Goal: Information Seeking & Learning: Learn about a topic

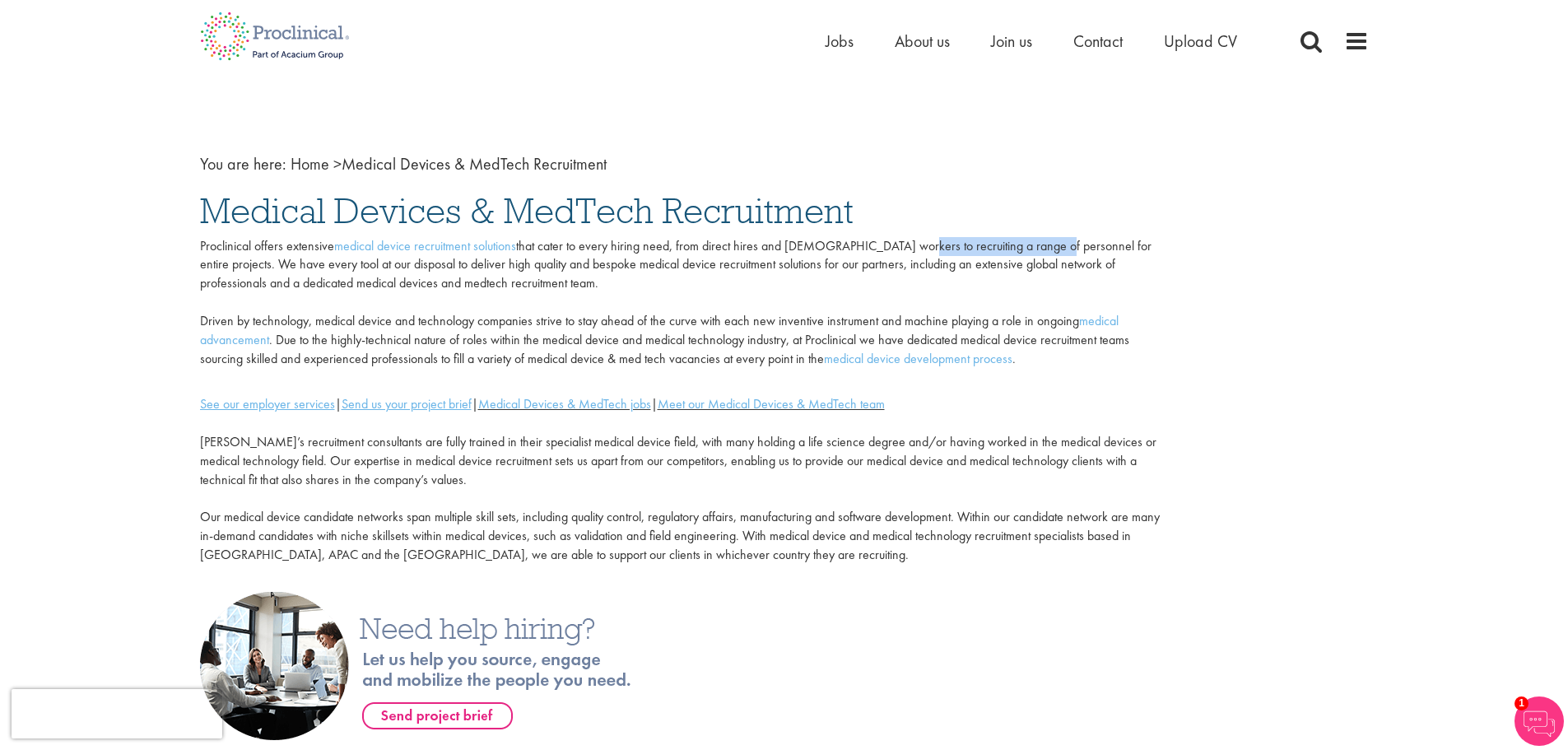
drag, startPoint x: 894, startPoint y: 251, endPoint x: 1035, endPoint y: 251, distance: 141.0
click at [1035, 251] on p "Proclinical offers extensive medical device recruitment solutions that cater to…" at bounding box center [684, 303] width 969 height 132
drag, startPoint x: 541, startPoint y: 259, endPoint x: 670, endPoint y: 263, distance: 129.1
click at [670, 263] on p "Proclinical offers extensive medical device recruitment solutions that cater to…" at bounding box center [684, 303] width 969 height 132
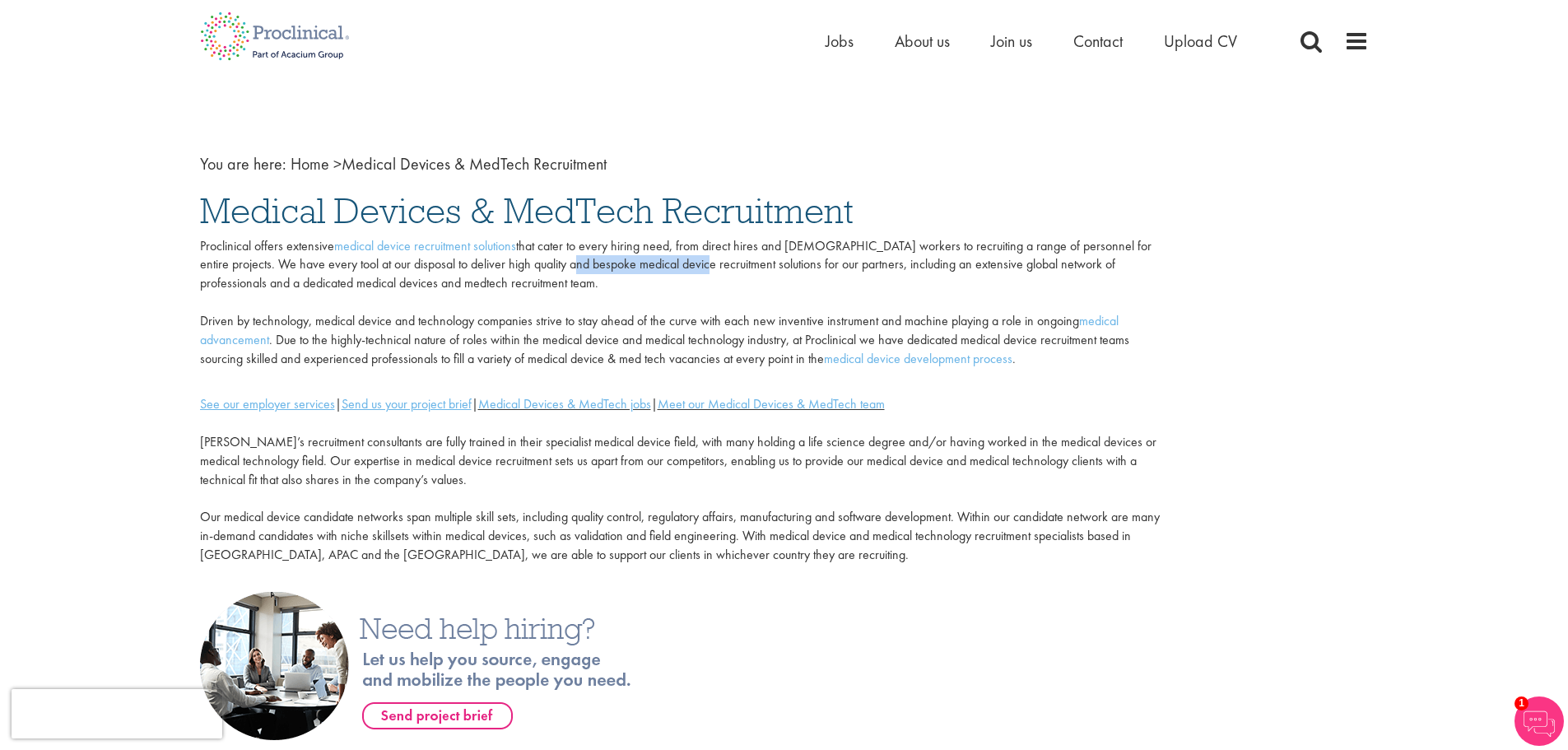
click at [670, 263] on p "Proclinical offers extensive medical device recruitment solutions that cater to…" at bounding box center [684, 303] width 969 height 132
drag, startPoint x: 613, startPoint y: 270, endPoint x: 768, endPoint y: 273, distance: 155.0
click at [768, 273] on p "Proclinical offers extensive medical device recruitment solutions that cater to…" at bounding box center [684, 303] width 969 height 132
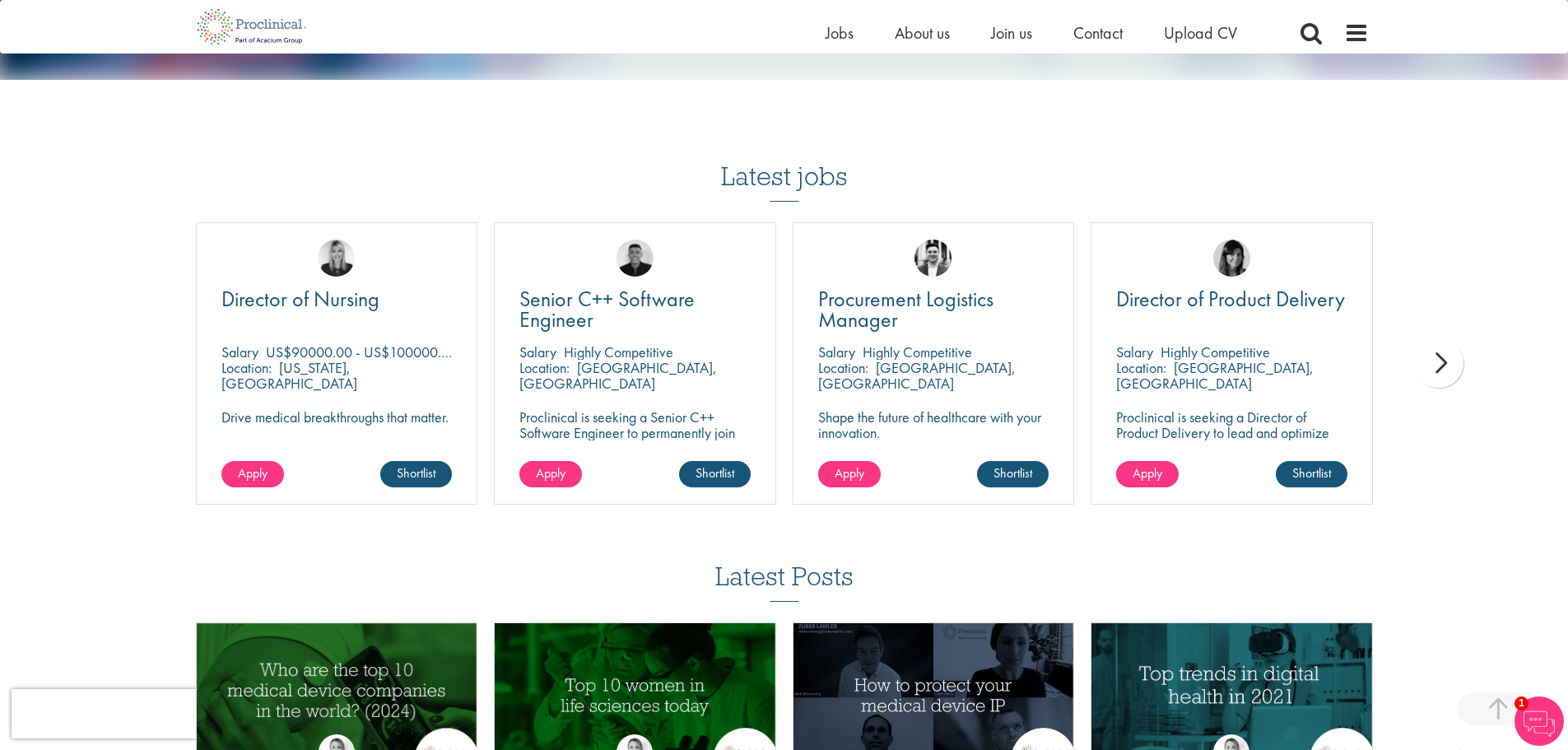
scroll to position [1071, 0]
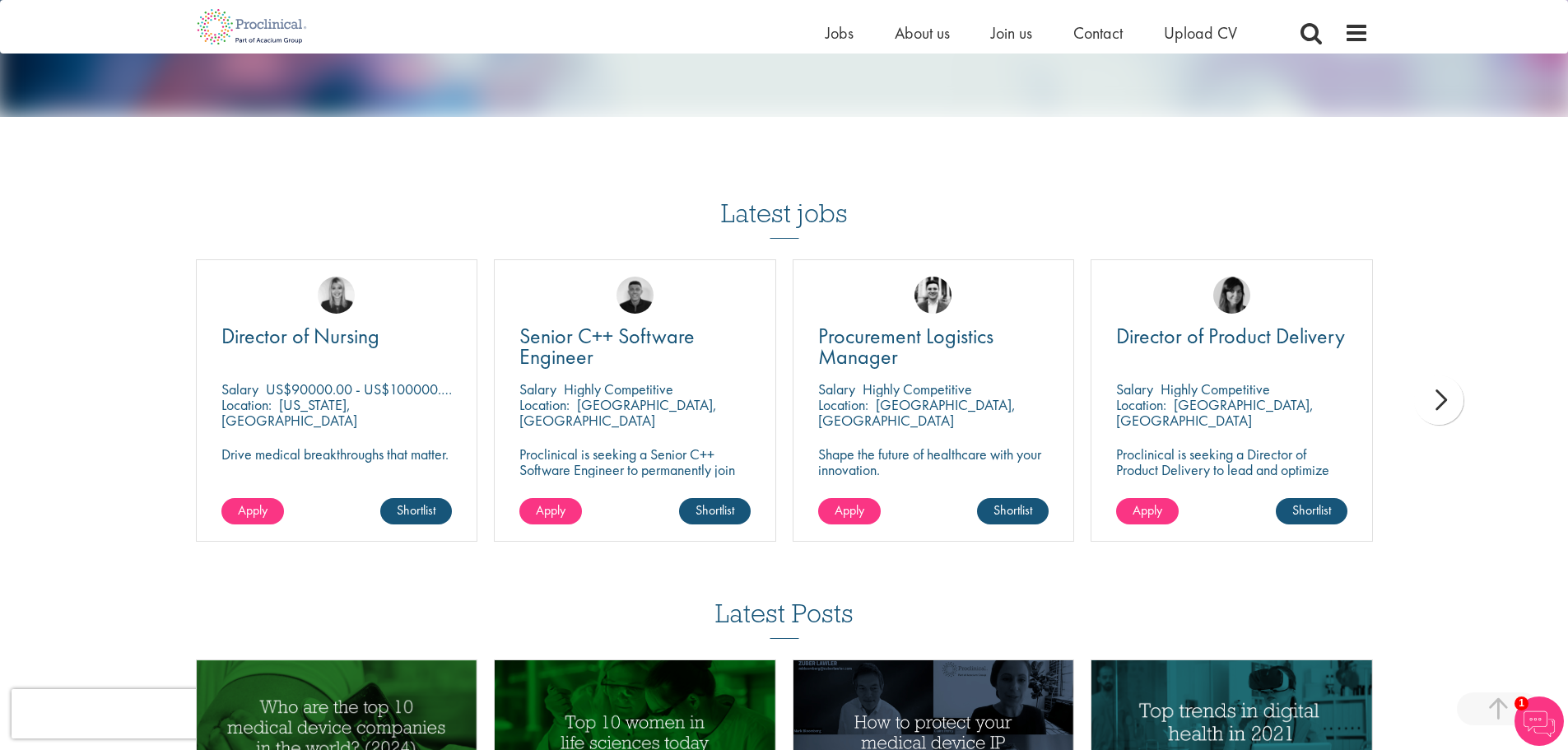
click at [1434, 391] on div "next" at bounding box center [1438, 399] width 49 height 49
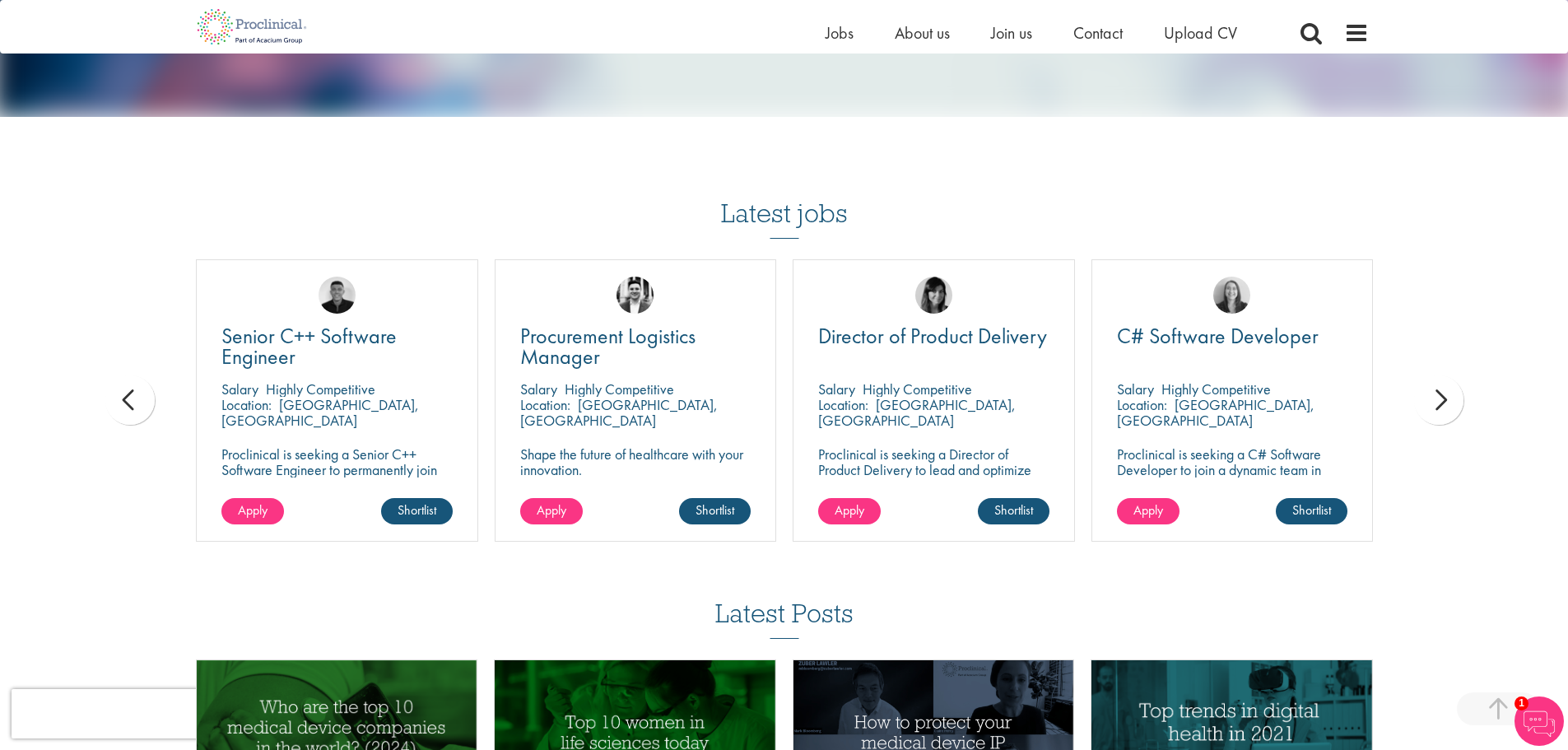
click at [1435, 399] on div "next" at bounding box center [1438, 399] width 49 height 49
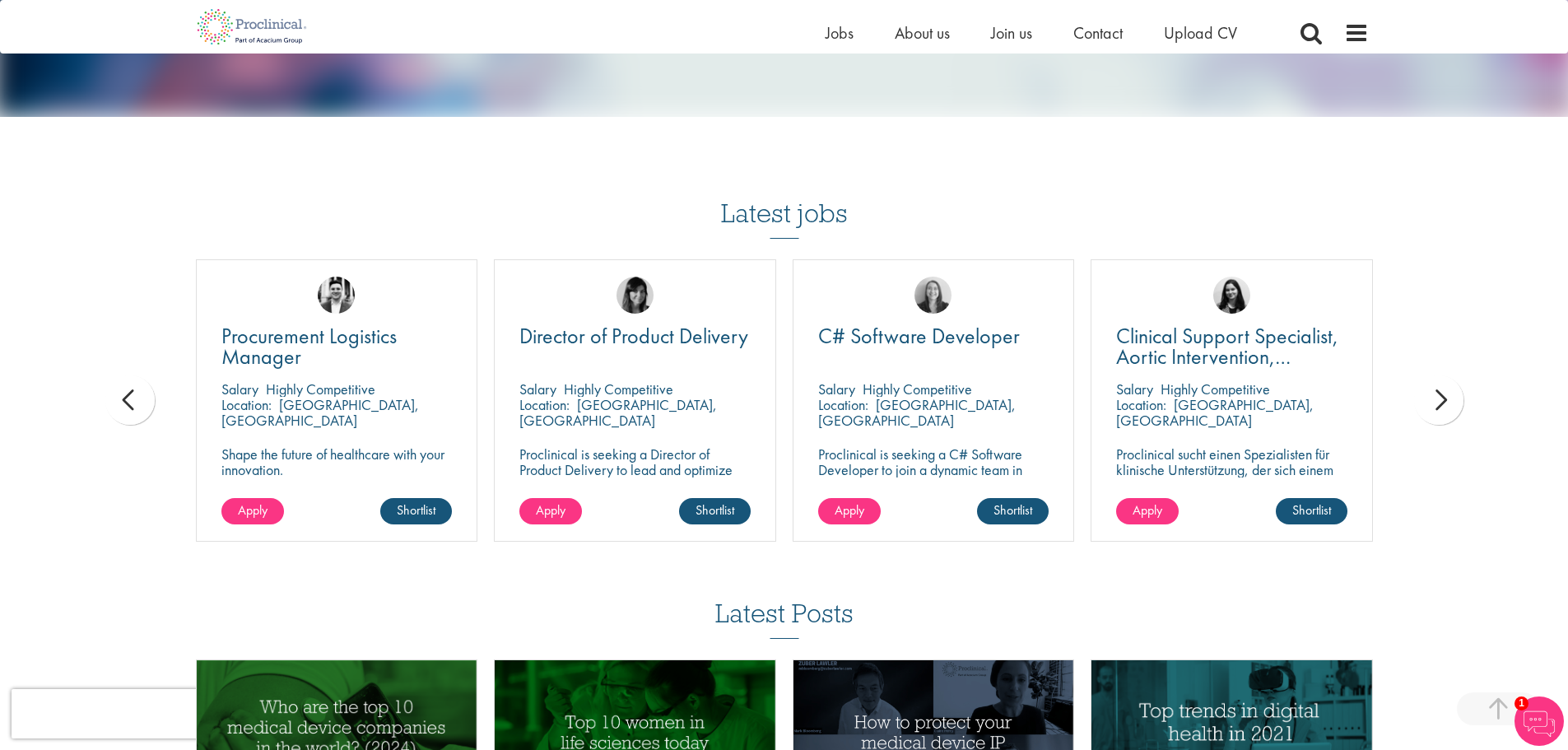
click at [1435, 399] on div "next" at bounding box center [1438, 399] width 49 height 49
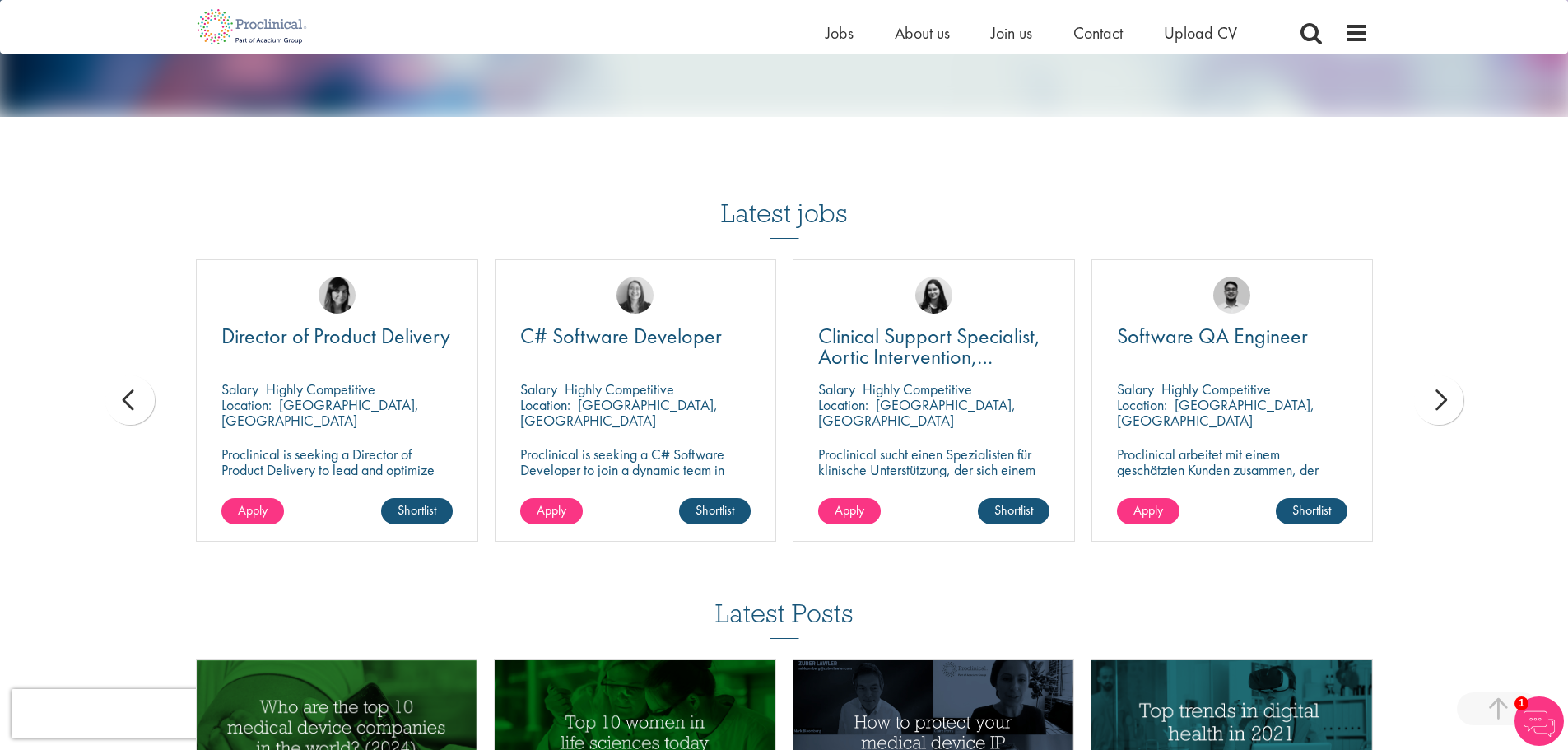
click at [1435, 399] on div "next" at bounding box center [1438, 399] width 49 height 49
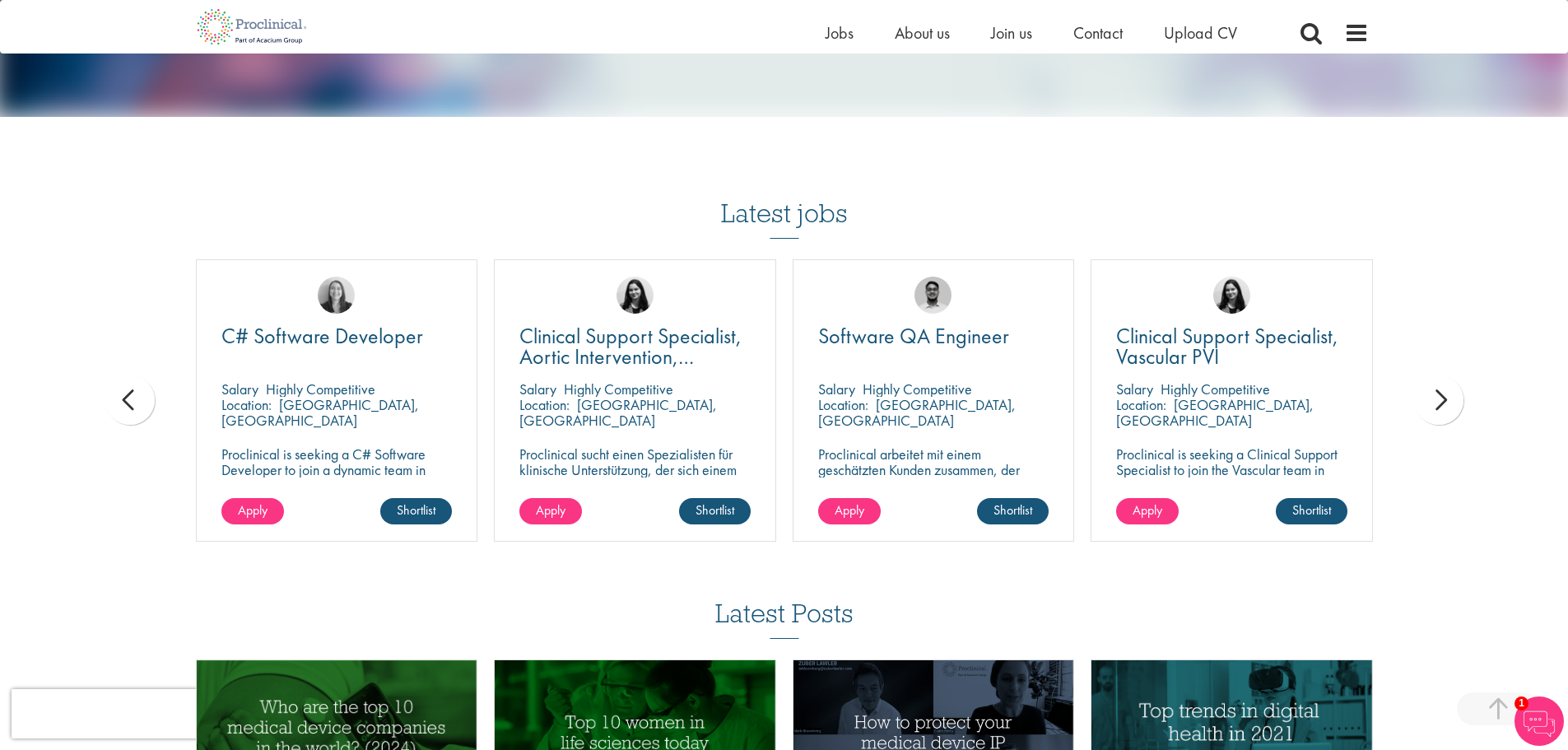
click at [1435, 399] on div "next" at bounding box center [1438, 399] width 49 height 49
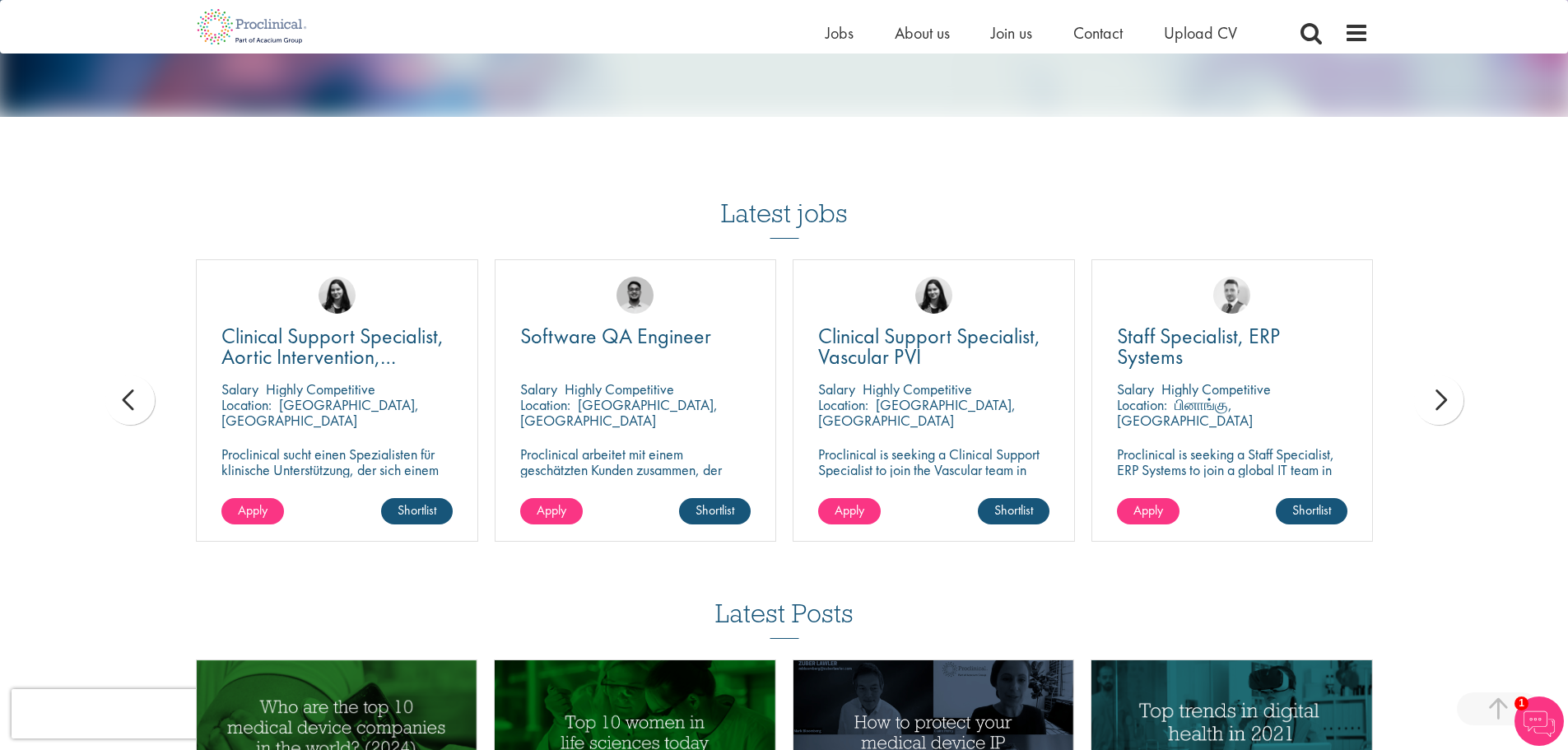
click at [1435, 399] on div "next" at bounding box center [1438, 399] width 49 height 49
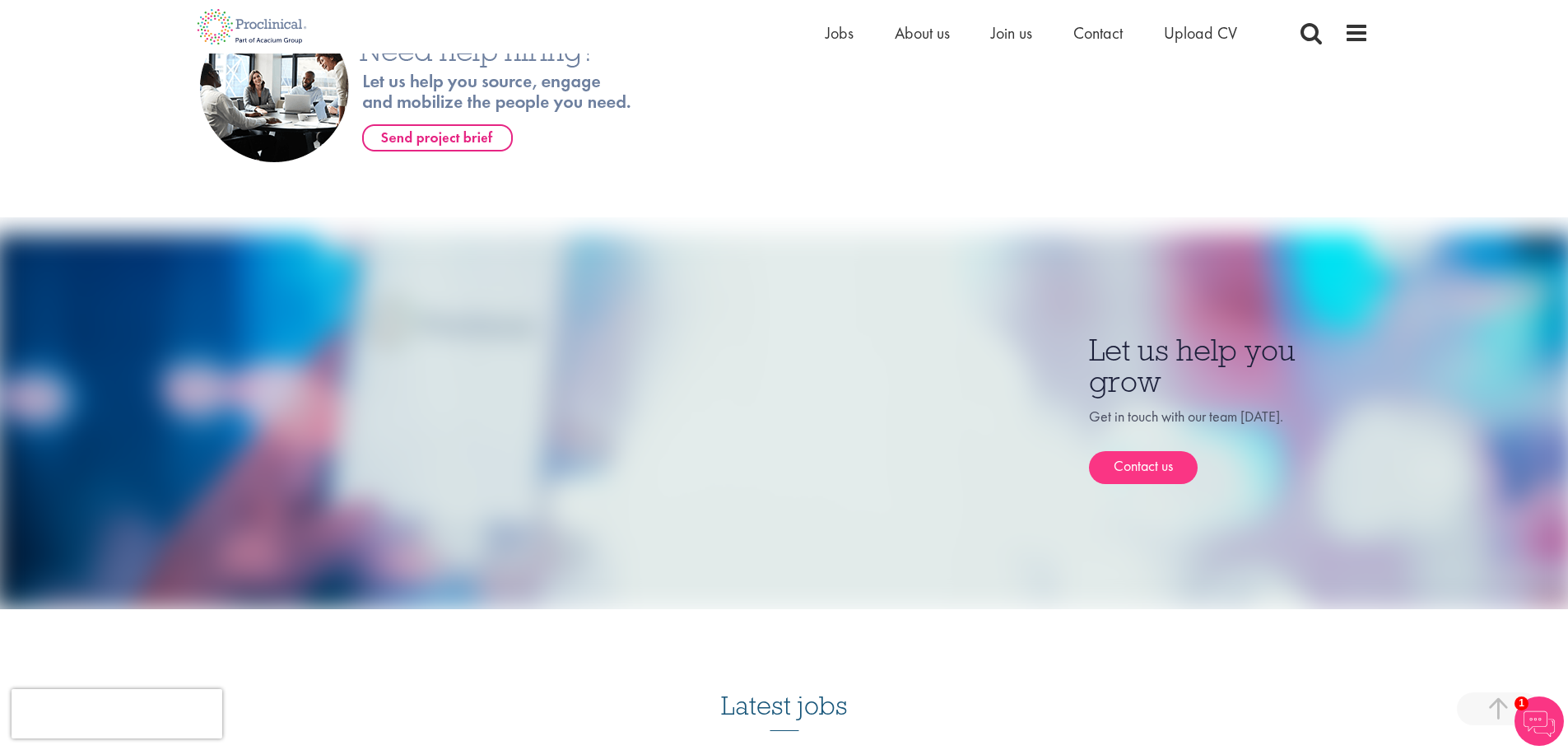
scroll to position [0, 0]
